Goal: Ask a question

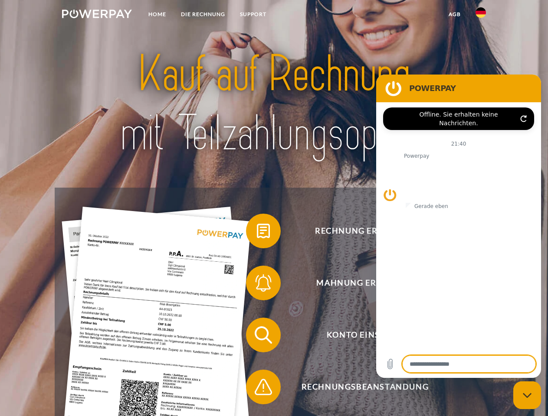
click at [97, 15] on img at bounding box center [97, 14] width 70 height 9
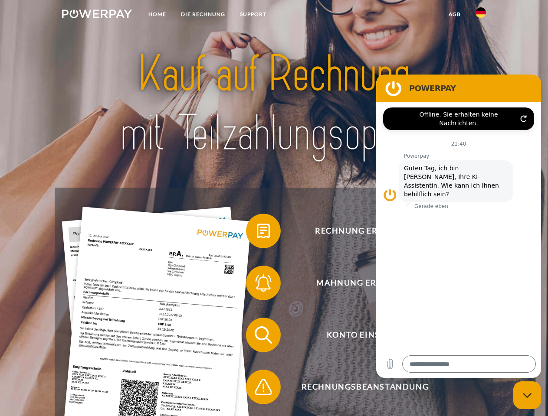
click at [481, 15] on img at bounding box center [480, 12] width 10 height 10
click at [454, 14] on link "agb" at bounding box center [454, 15] width 27 height 16
click at [257, 233] on span at bounding box center [250, 231] width 43 height 43
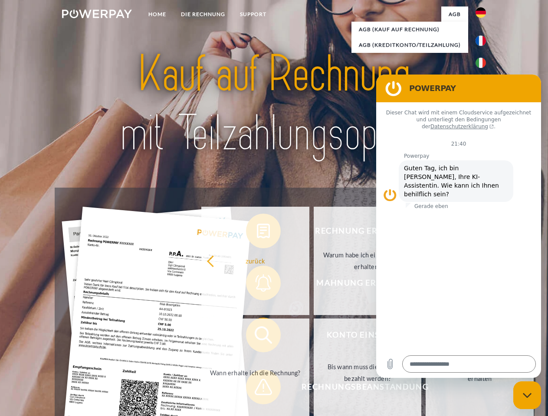
click at [257, 285] on link "zurück" at bounding box center [255, 261] width 108 height 108
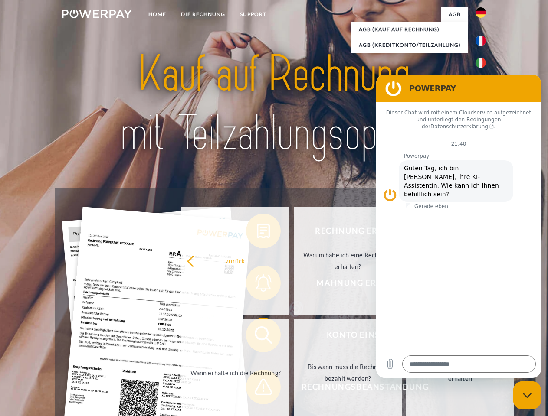
click at [257, 337] on link "Wann erhalte ich die Rechnung?" at bounding box center [235, 373] width 108 height 108
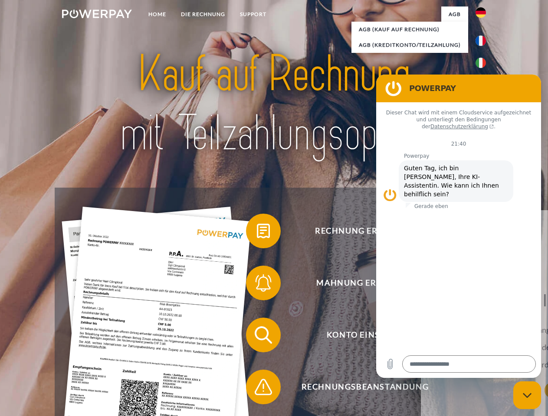
click at [257, 389] on span at bounding box center [250, 387] width 43 height 43
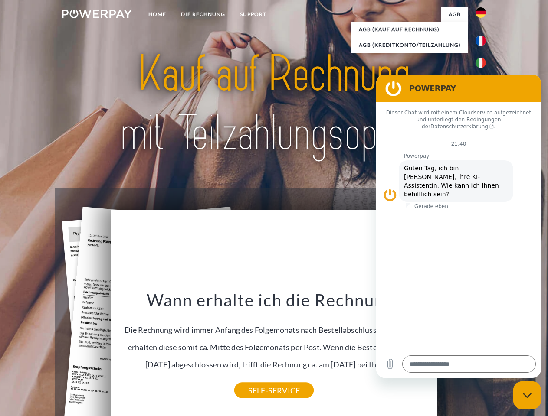
click at [527, 396] on icon "Messaging-Fenster schließen" at bounding box center [527, 396] width 9 height 6
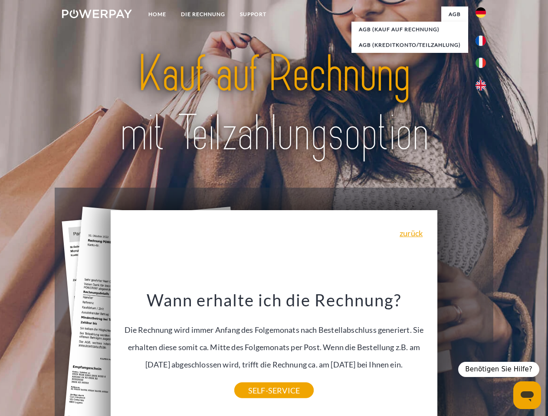
type textarea "*"
